Goal: Find specific page/section: Find specific page/section

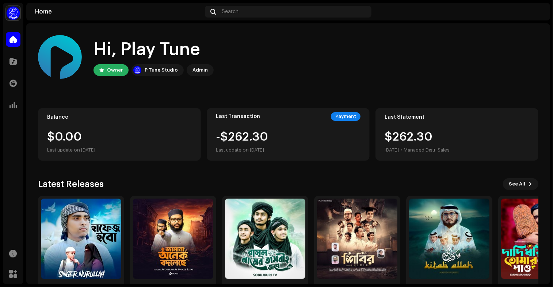
click at [256, 96] on div "Hi, Play Tune Owner P Tune Studio Admin Balance $0.00 Last update on Oct 8, 202…" at bounding box center [288, 168] width 501 height 290
click at [401, 122] on div "Last Statement $262.30 Sep 2025 • Managed Distr. Sales" at bounding box center [457, 134] width 163 height 53
click at [271, 57] on div "Hi, Play Tune Owner P Tune Studio Admin" at bounding box center [288, 57] width 501 height 44
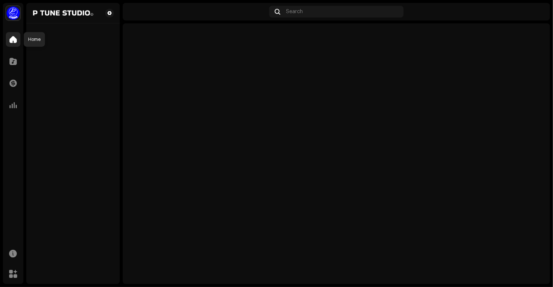
click at [13, 41] on span at bounding box center [13, 40] width 7 height 6
click at [308, 12] on div "Search" at bounding box center [336, 12] width 135 height 12
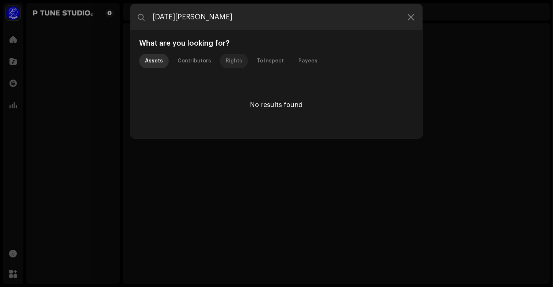
type input "[DATE][PERSON_NAME]"
click at [226, 60] on div "Rights" at bounding box center [234, 61] width 16 height 15
click at [198, 60] on div "Contributors" at bounding box center [195, 61] width 34 height 15
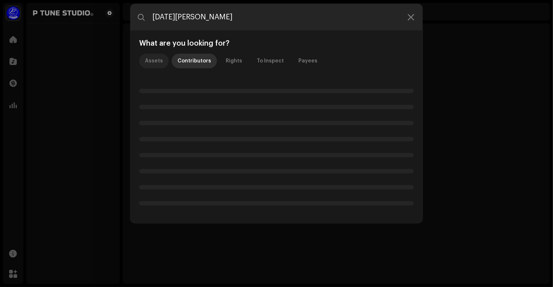
click at [148, 61] on div "Assets" at bounding box center [154, 61] width 18 height 15
click at [412, 17] on icon at bounding box center [411, 17] width 7 height 6
